Goal: Task Accomplishment & Management: Manage account settings

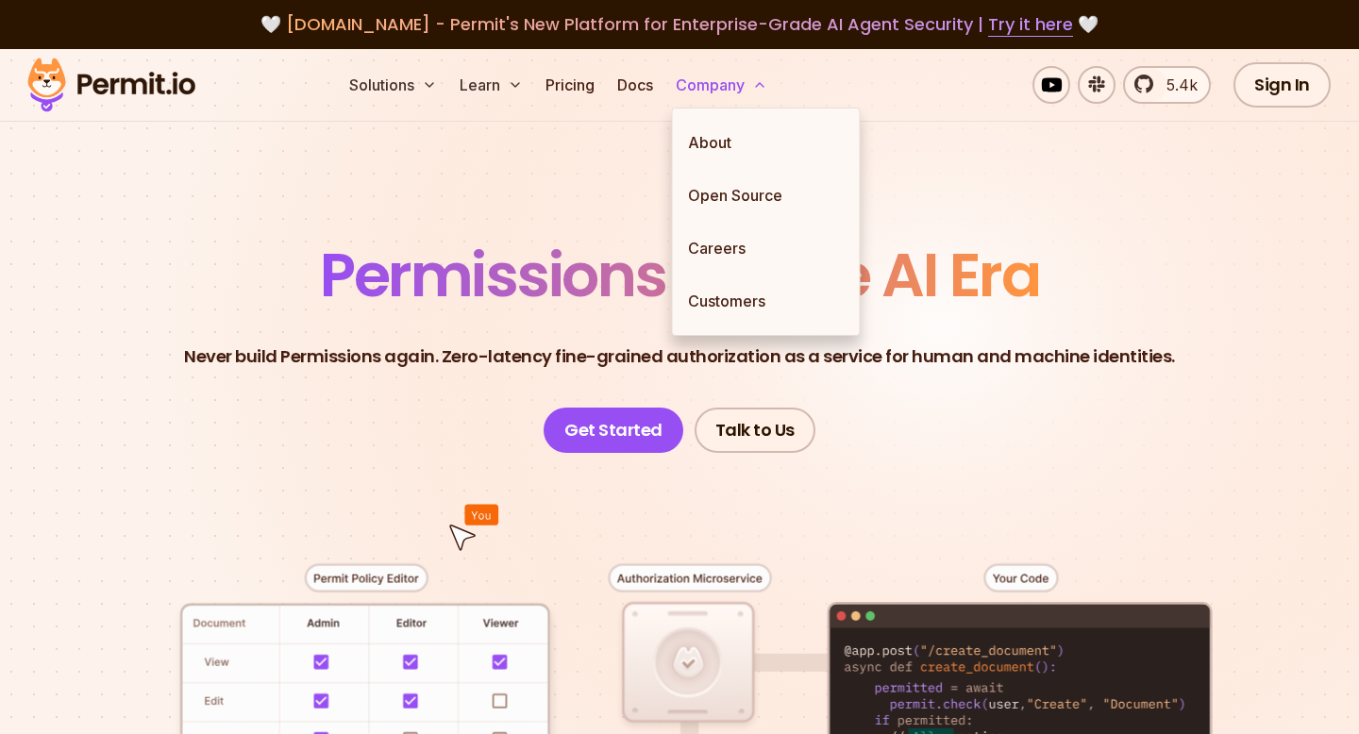
click at [762, 87] on icon at bounding box center [759, 84] width 15 height 15
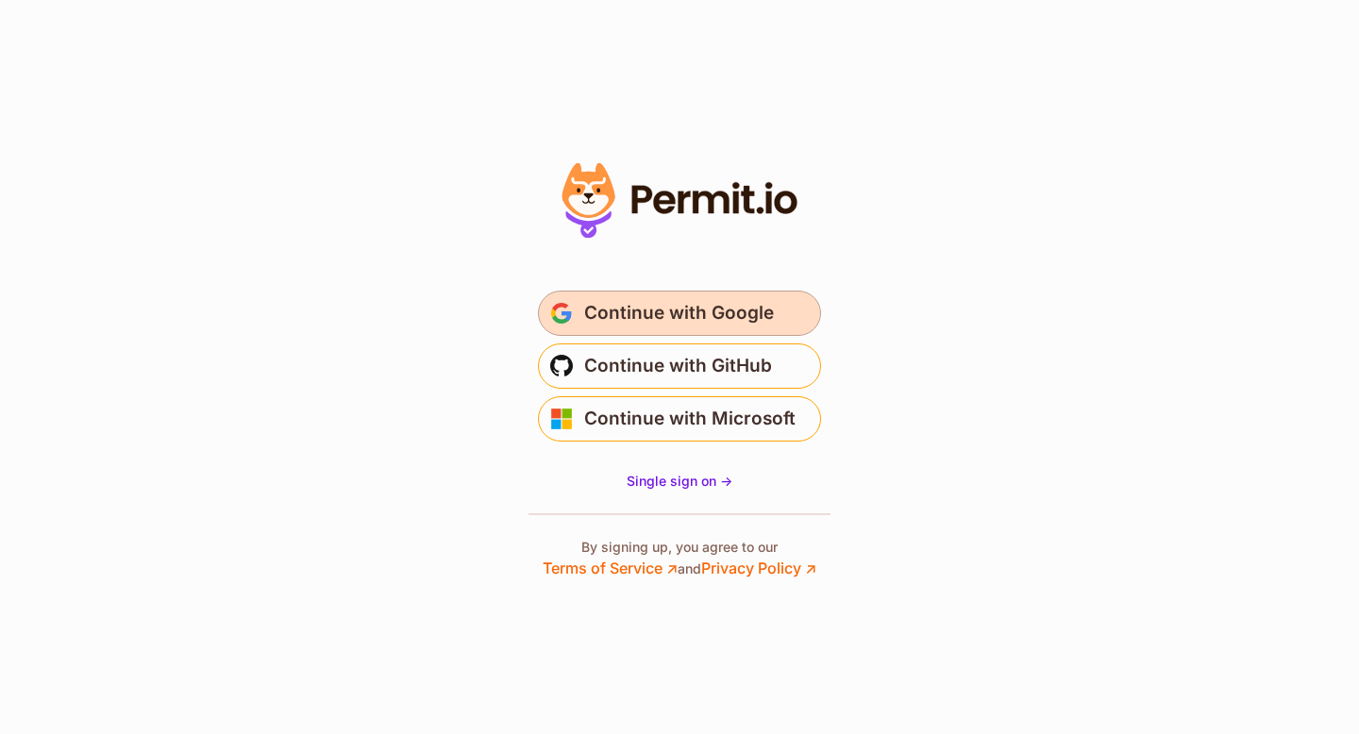
click at [665, 310] on span "Continue with Google" at bounding box center [679, 313] width 190 height 30
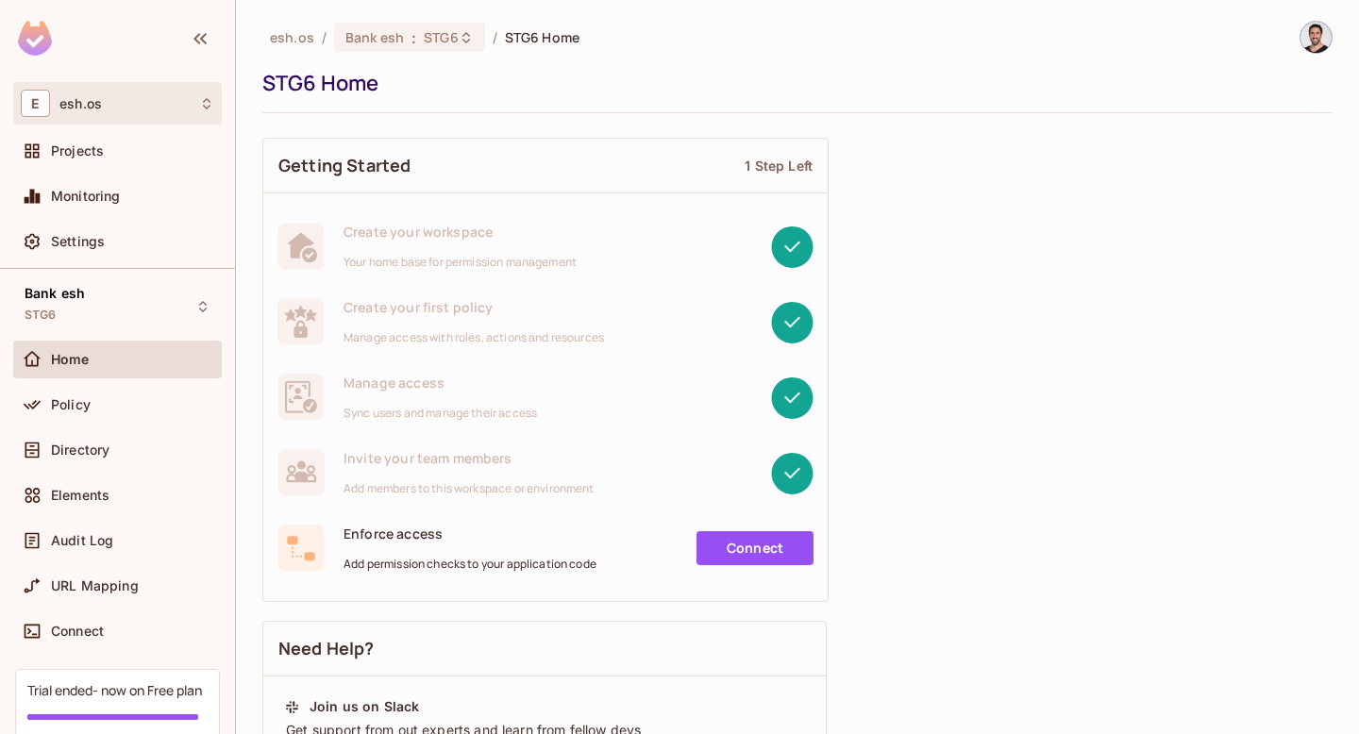
click at [116, 120] on div "E esh.os" at bounding box center [117, 103] width 209 height 42
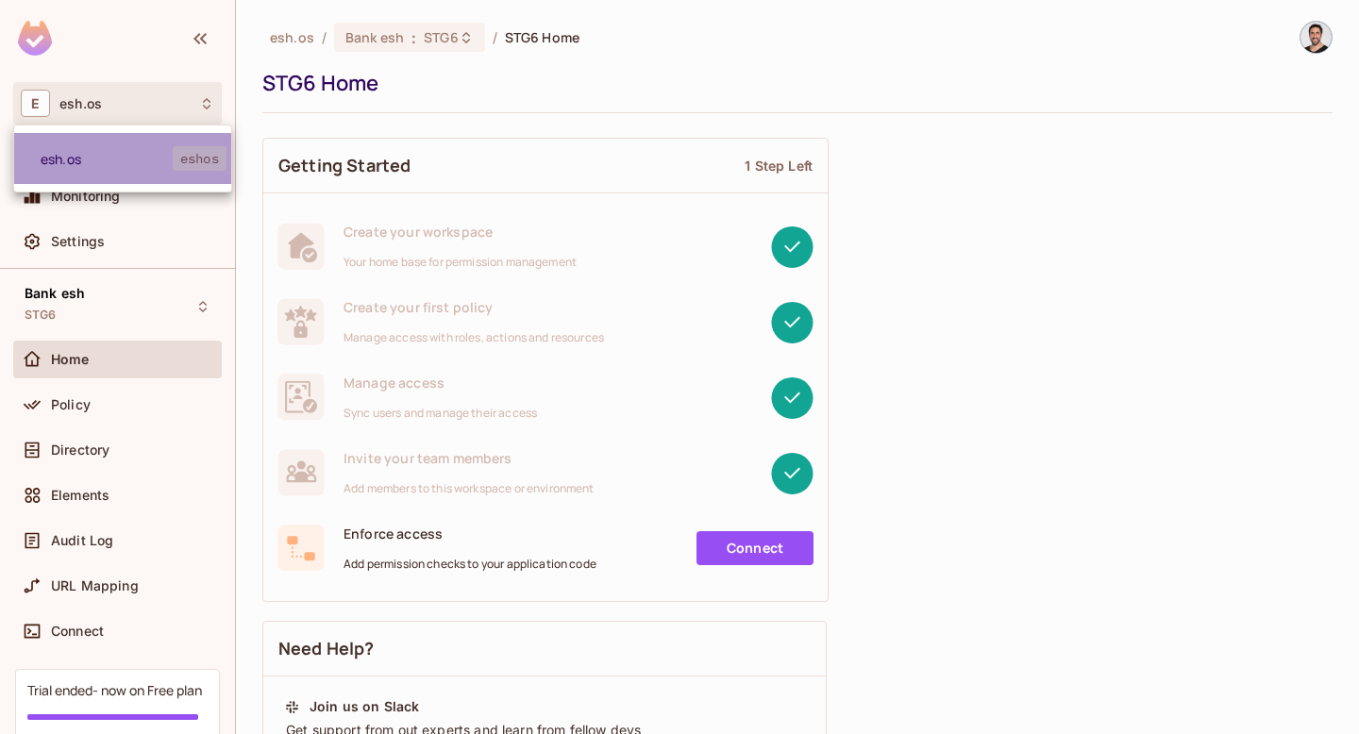
click at [90, 150] on span "esh.os" at bounding box center [107, 159] width 132 height 18
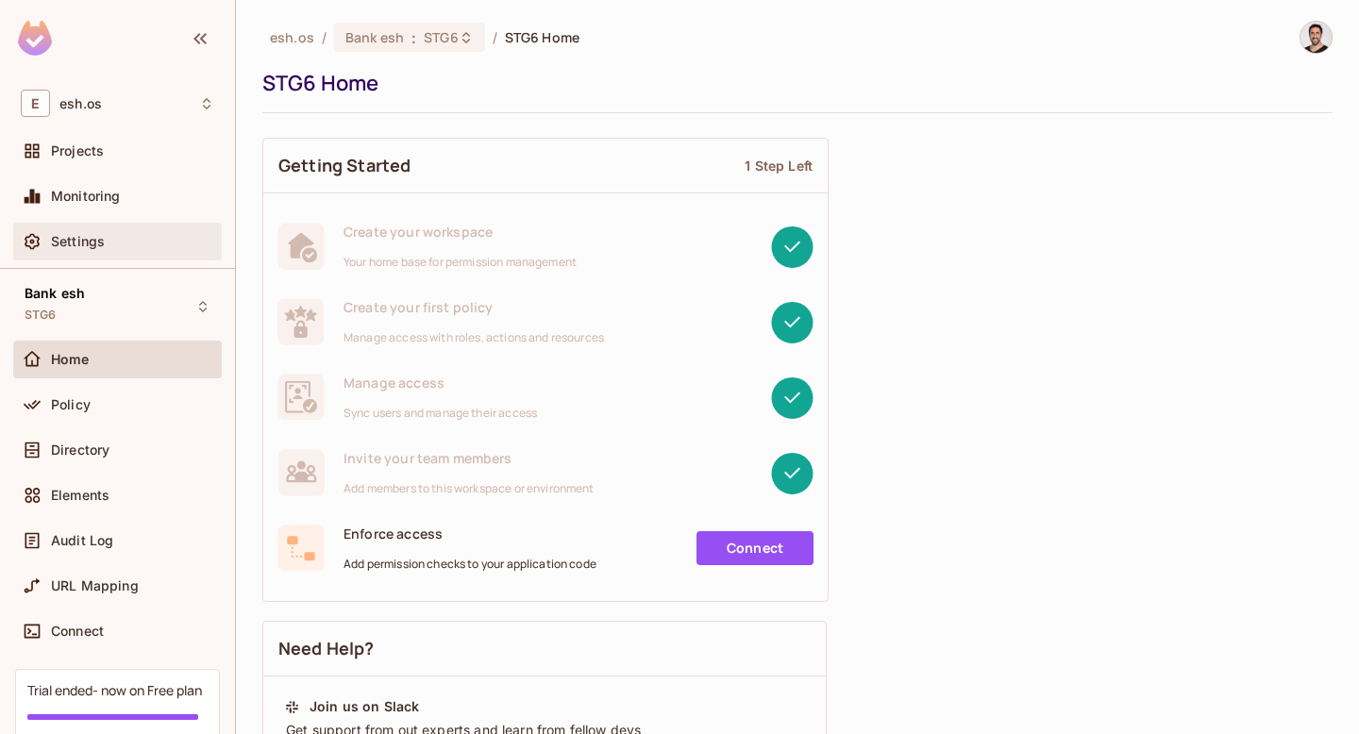
click at [86, 234] on span "Settings" at bounding box center [78, 241] width 54 height 15
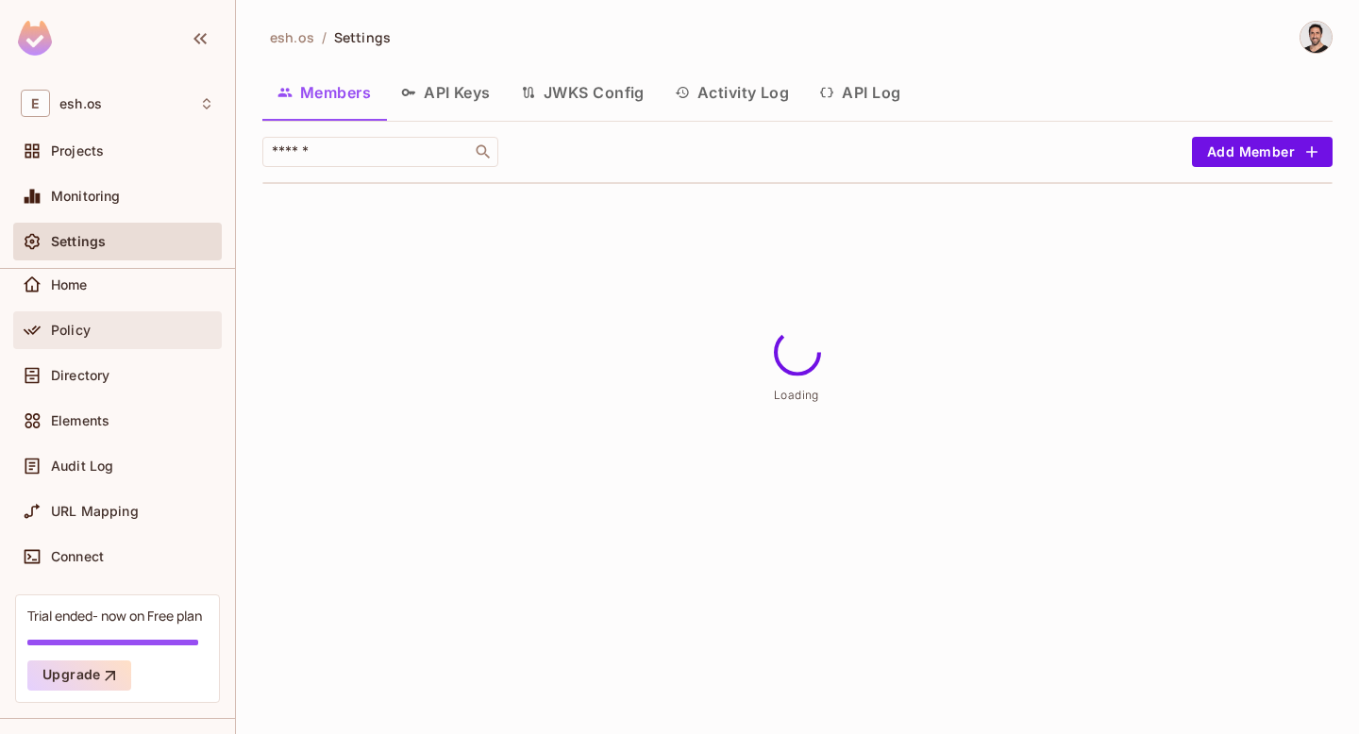
scroll to position [119, 0]
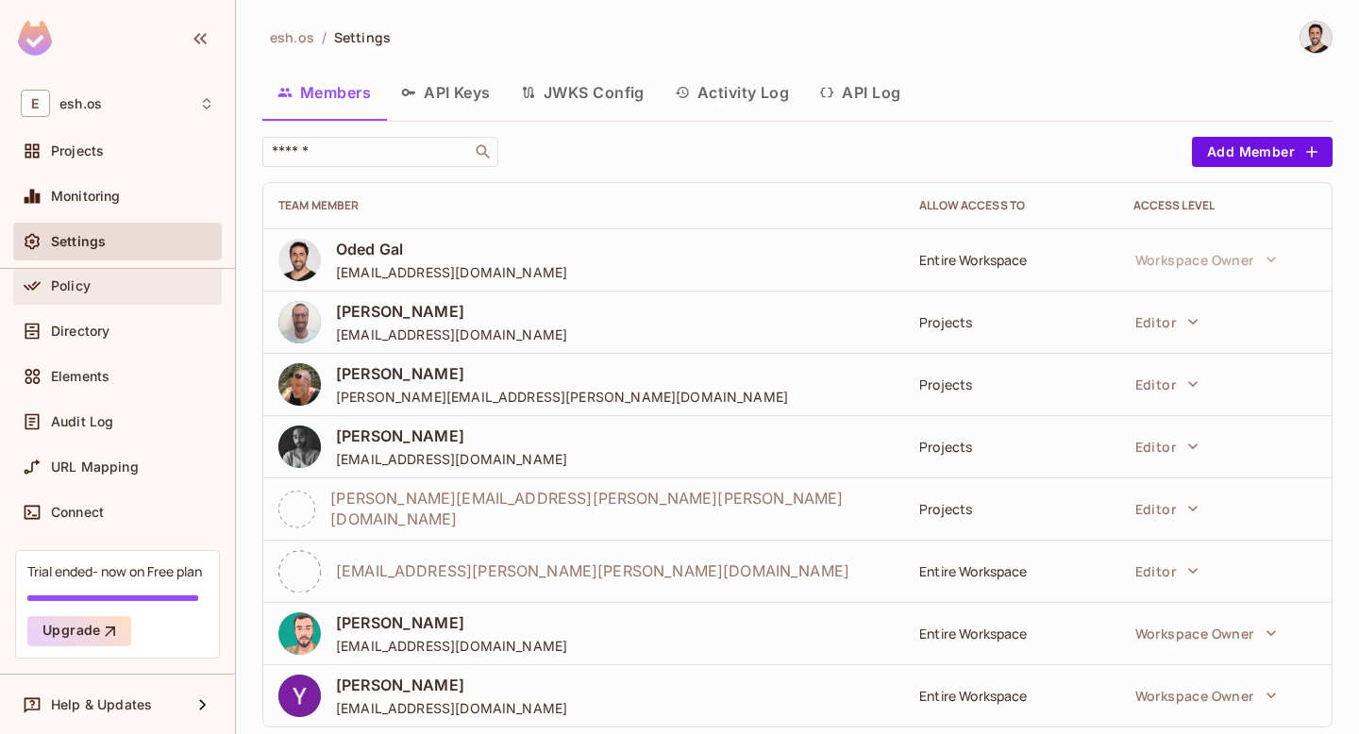
click at [109, 290] on div "Policy" at bounding box center [132, 285] width 163 height 15
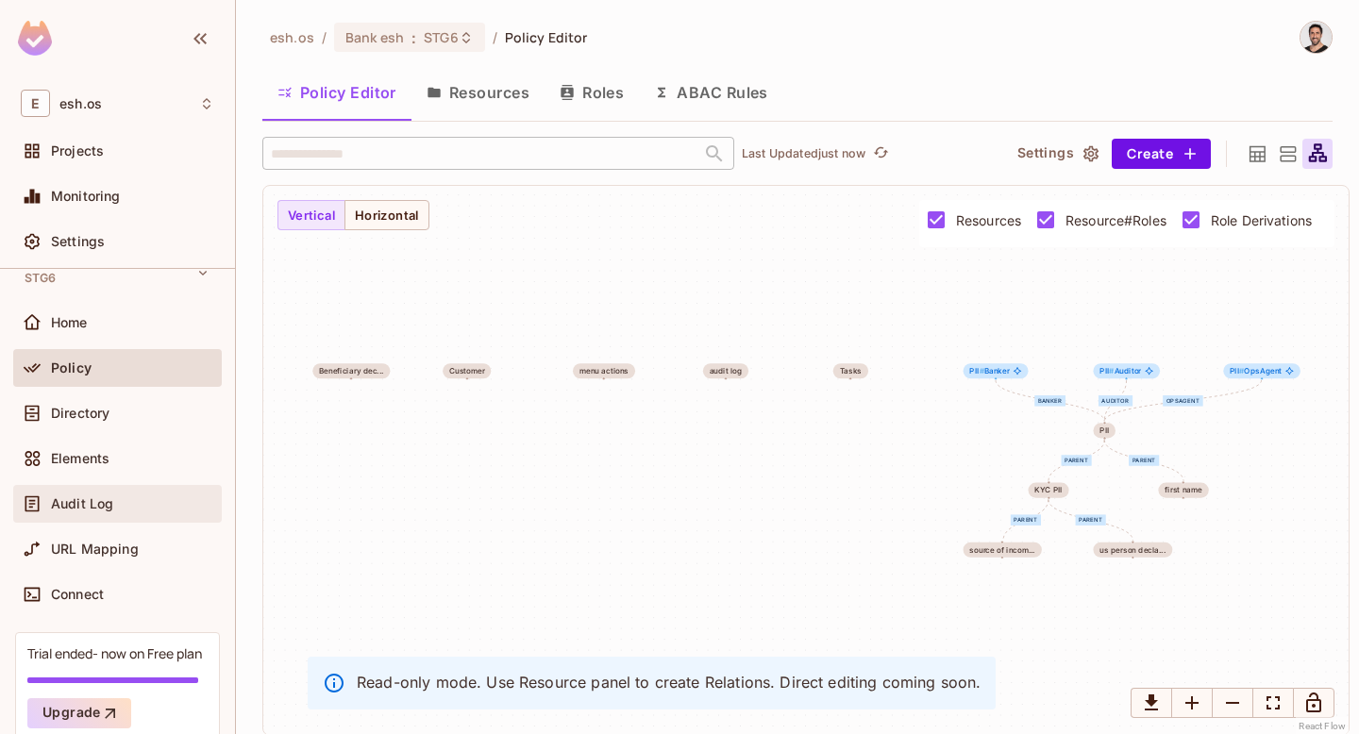
scroll to position [38, 0]
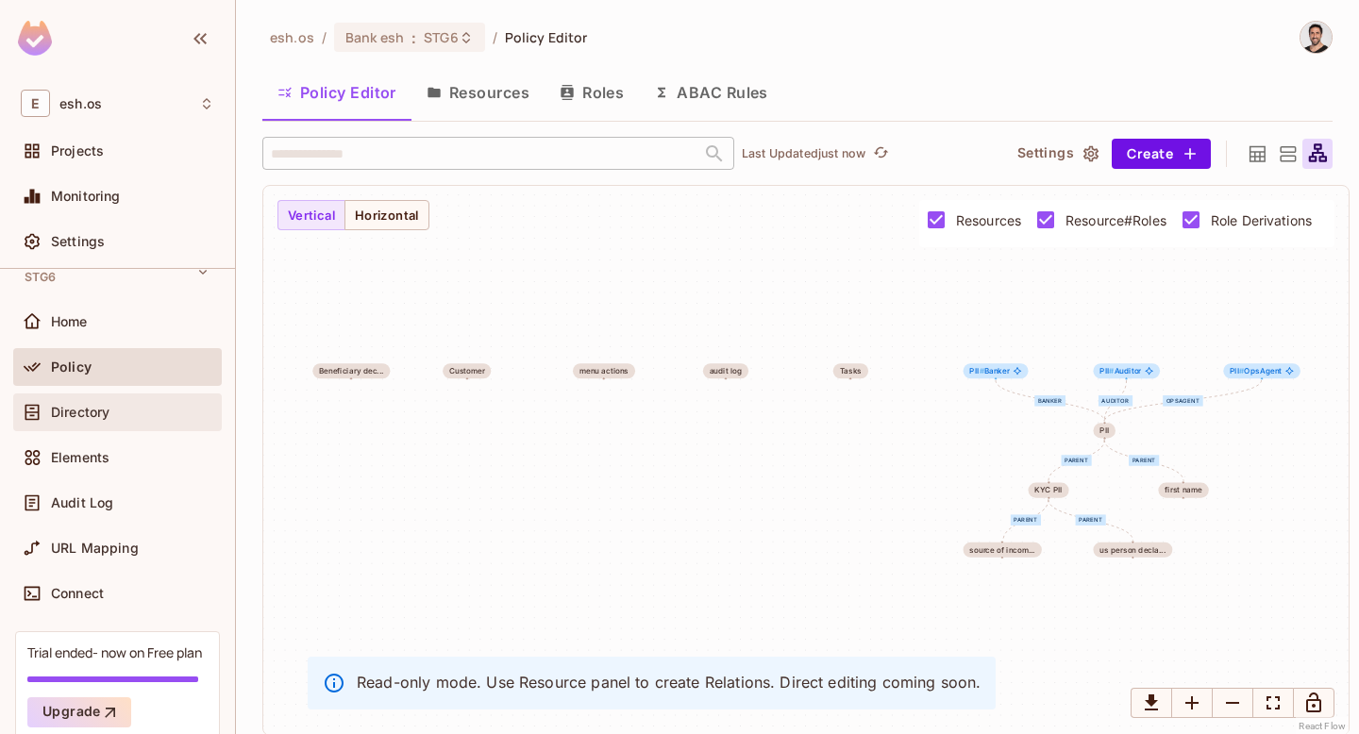
click at [114, 410] on div "Directory" at bounding box center [132, 412] width 163 height 15
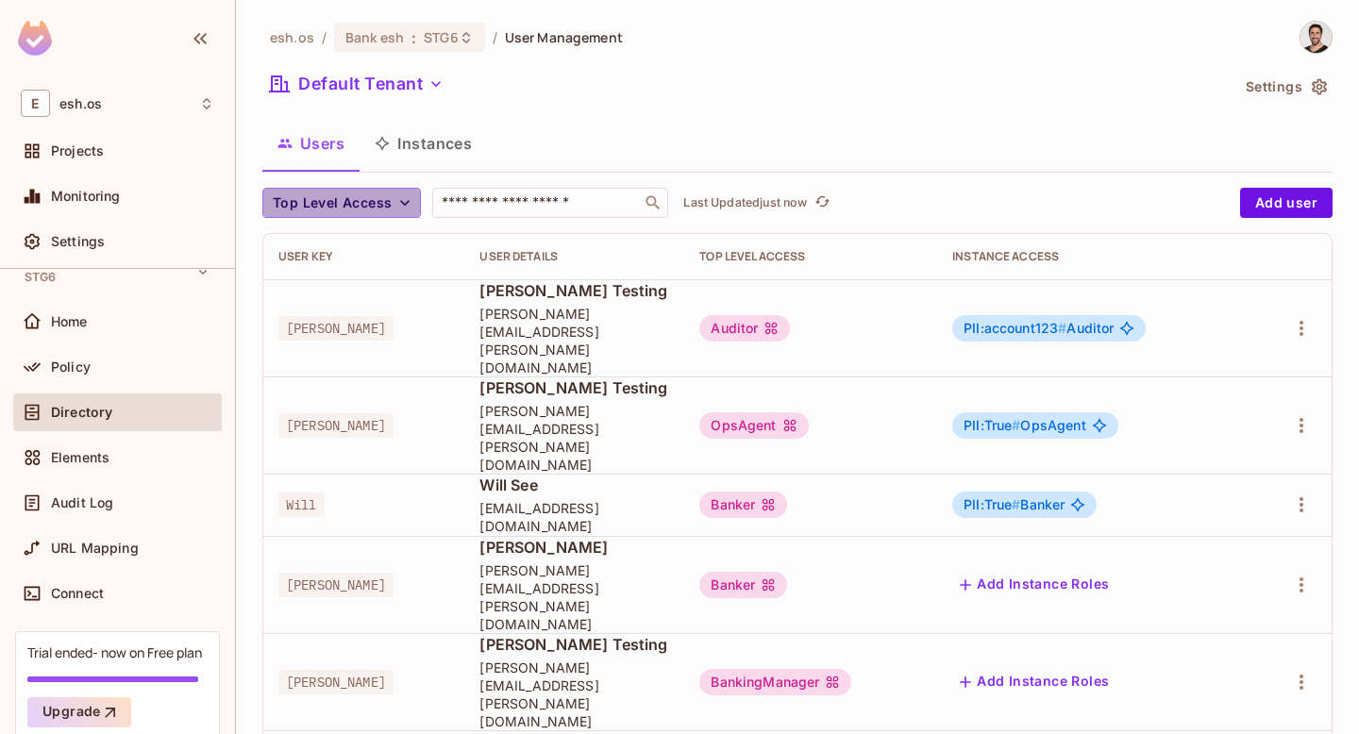
click at [338, 192] on span "Top Level Access" at bounding box center [332, 204] width 119 height 24
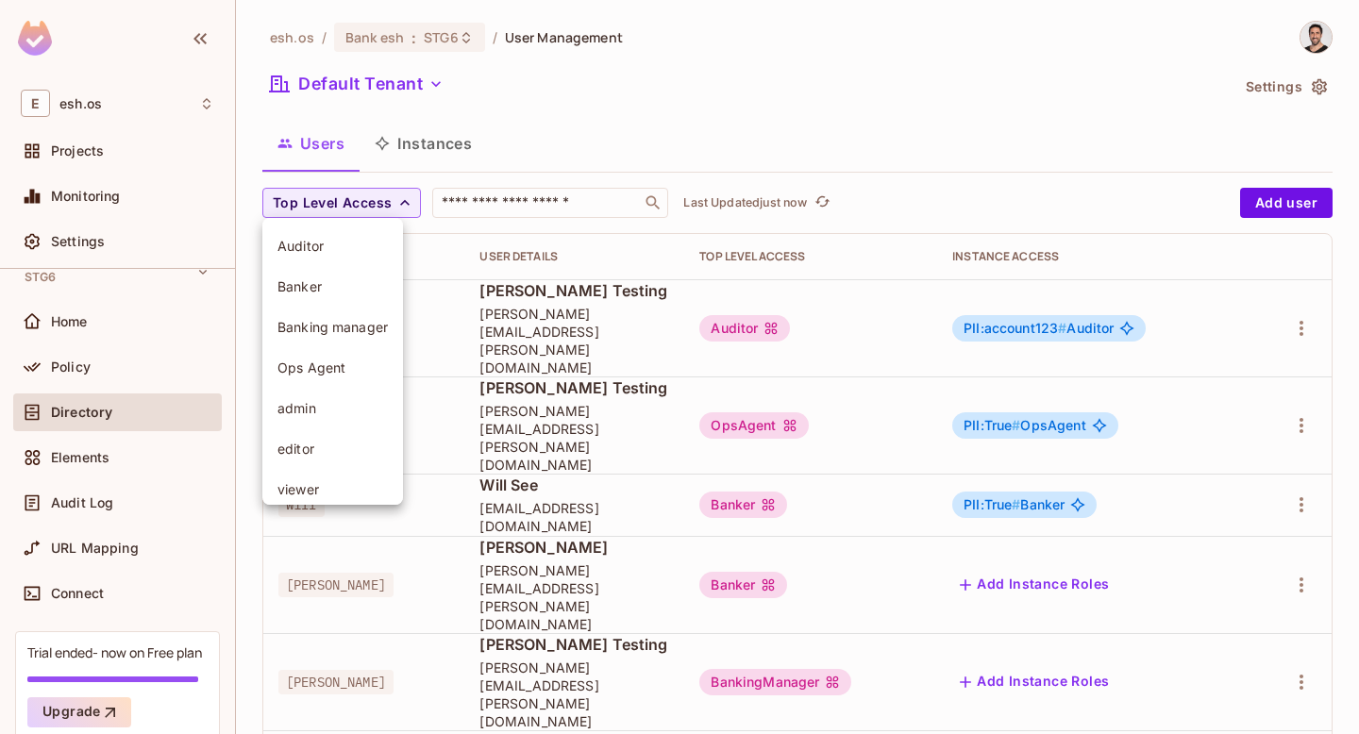
click at [946, 140] on div at bounding box center [679, 367] width 1359 height 734
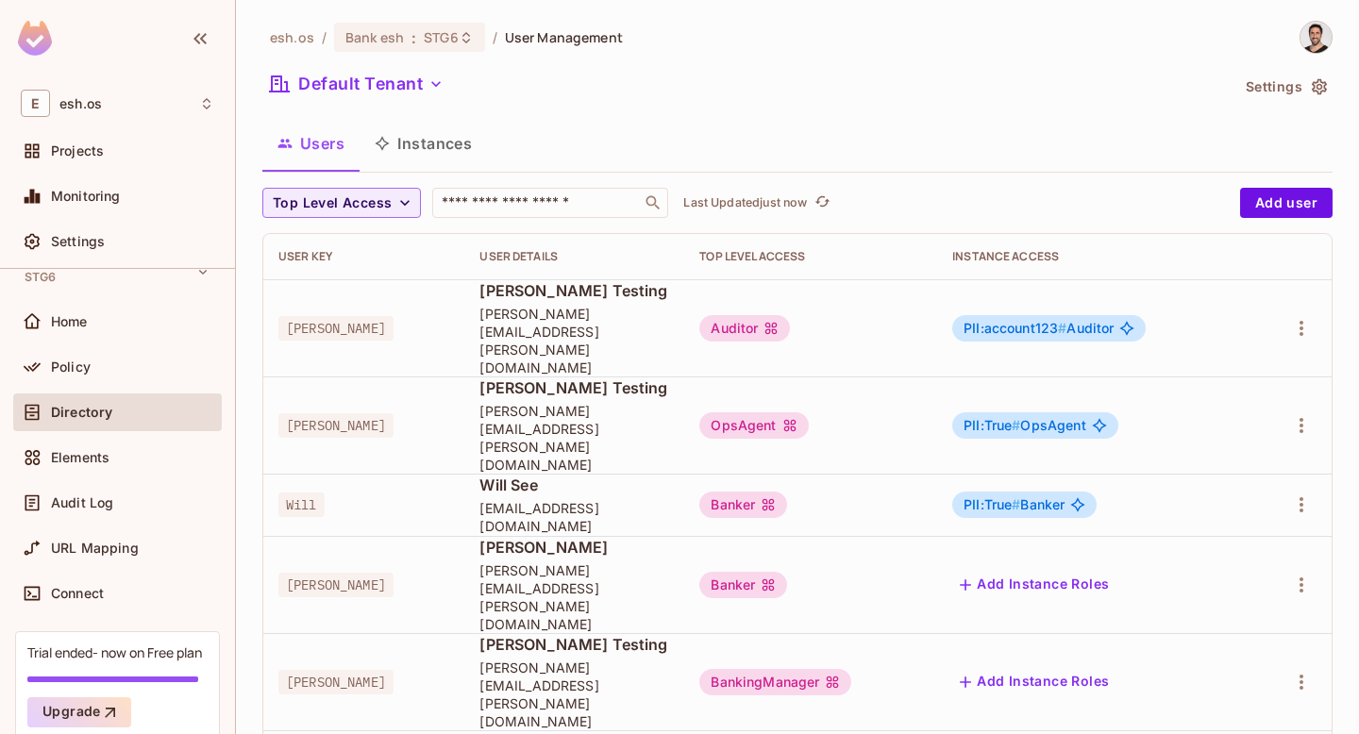
click at [1313, 94] on icon "button" at bounding box center [1319, 86] width 19 height 19
